Goal: Information Seeking & Learning: Stay updated

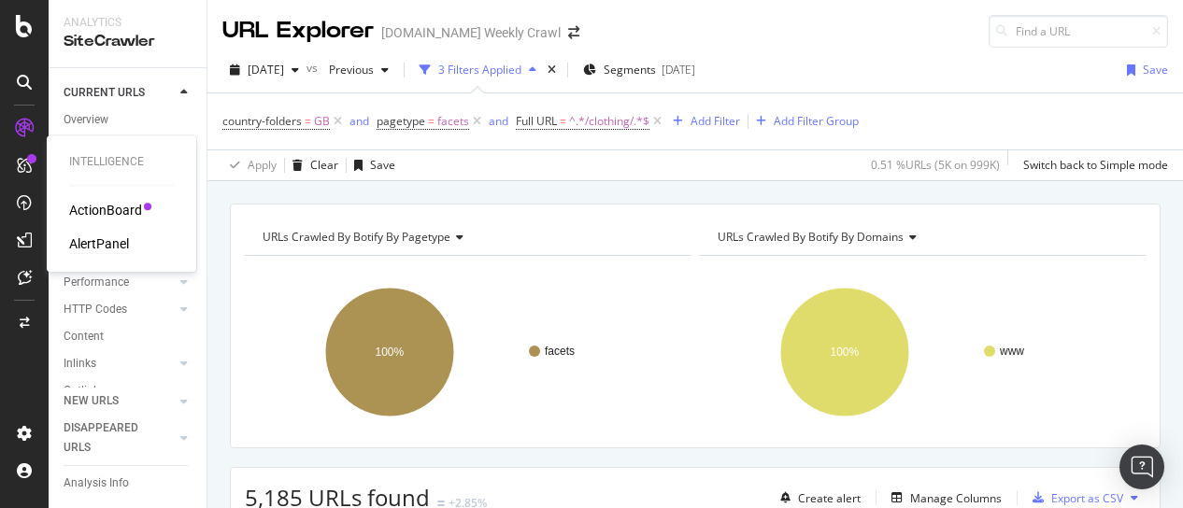
click at [117, 246] on div "AlertPanel" at bounding box center [99, 244] width 60 height 19
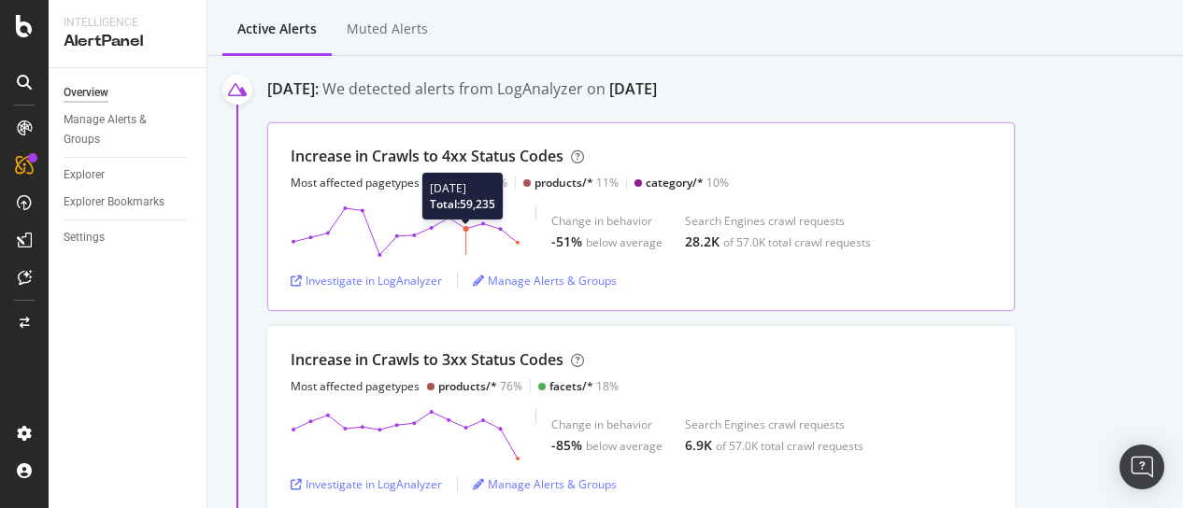
scroll to position [181, 0]
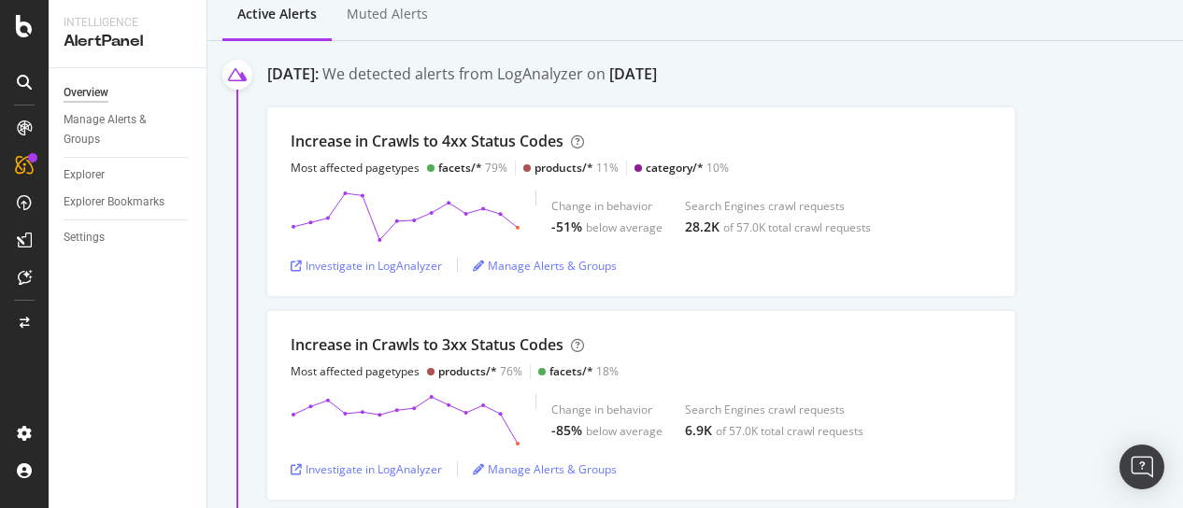
click at [112, 244] on div "AlertPanel" at bounding box center [99, 244] width 60 height 19
